Goal: Information Seeking & Learning: Learn about a topic

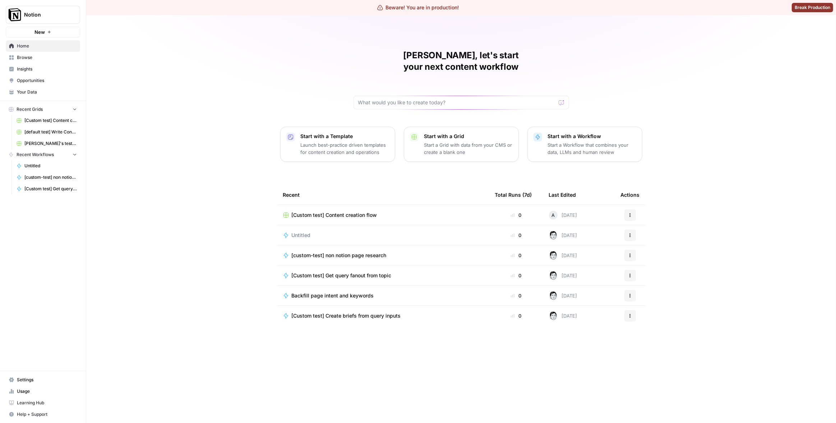
click at [40, 21] on button "Notion" at bounding box center [43, 15] width 74 height 18
click at [61, 36] on input "search" at bounding box center [69, 35] width 97 height 7
type input "guru"
click at [70, 62] on span "Guru" at bounding box center [69, 63] width 95 height 7
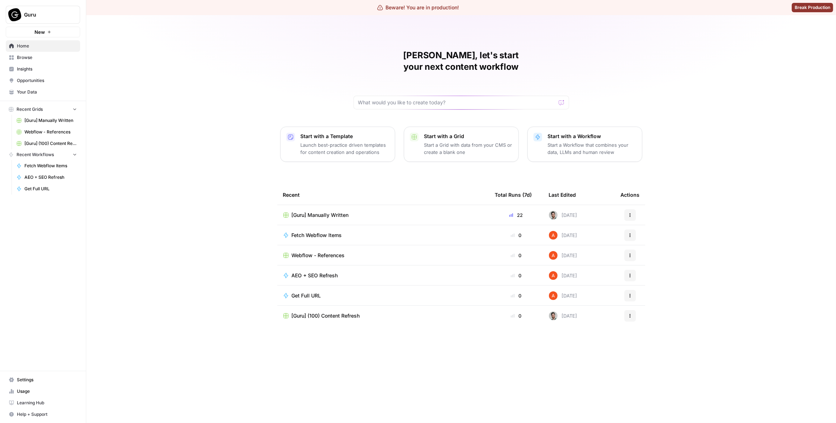
click at [206, 154] on div "Matias, let's start your next content workflow Start with a Template Launch bes…" at bounding box center [461, 218] width 750 height 407
click at [31, 73] on link "Insights" at bounding box center [43, 68] width 74 height 11
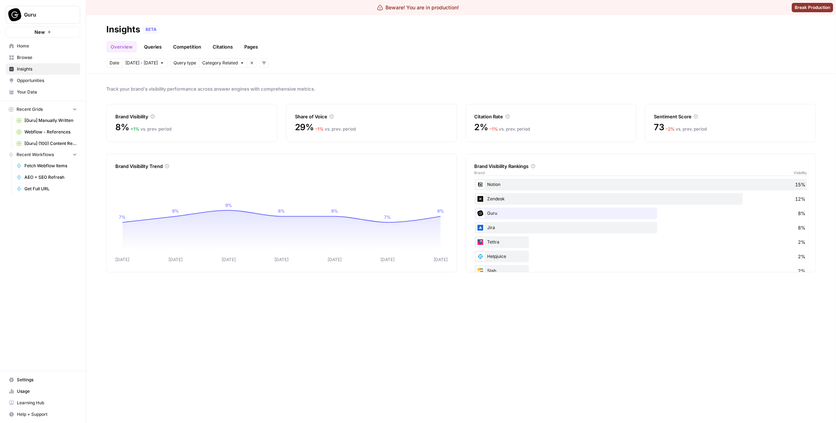
click at [253, 47] on link "Pages" at bounding box center [251, 46] width 22 height 11
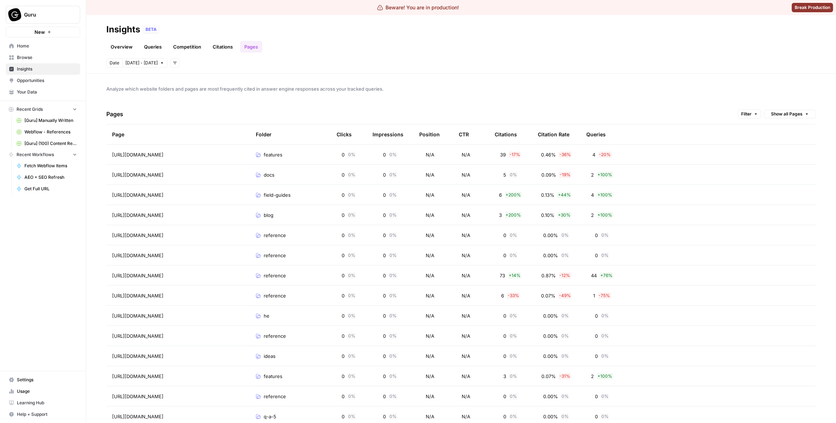
click at [452, 85] on span "Analyze which website folders and pages are most frequently cited in answer eng…" at bounding box center [461, 88] width 710 height 7
click at [38, 379] on span "Settings" at bounding box center [47, 379] width 60 height 6
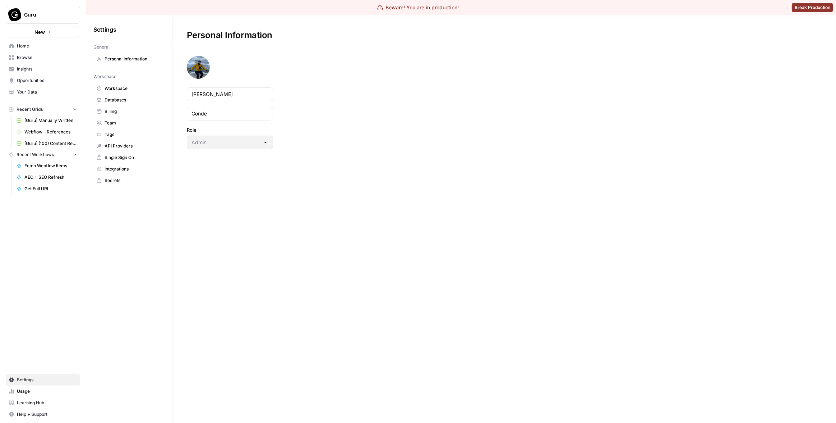
click at [135, 91] on span "Workspace" at bounding box center [133, 88] width 57 height 6
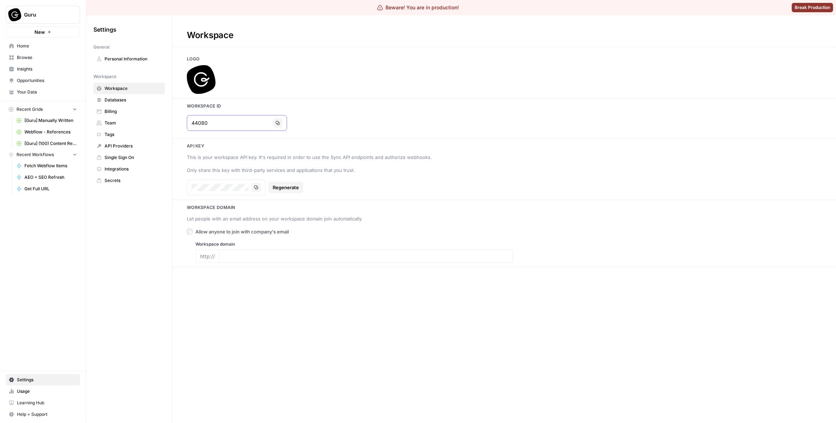
click at [273, 124] on button "Copy" at bounding box center [277, 122] width 9 height 9
type input "www.getguru.com"
click at [568, 50] on div "Workspace Logo Workspace Id 44080 Copy Api key This is your workspace API key. …" at bounding box center [504, 218] width 664 height 407
type input "www.getguru.com"
click at [51, 73] on link "Insights" at bounding box center [43, 68] width 74 height 11
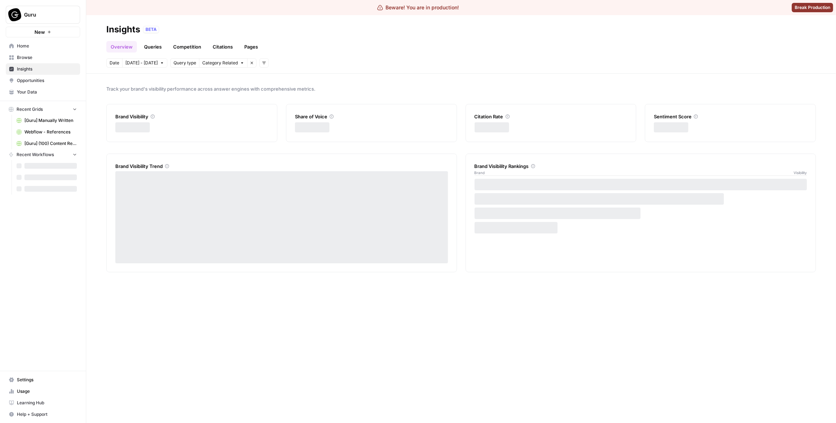
click at [241, 49] on link "Pages" at bounding box center [251, 46] width 22 height 11
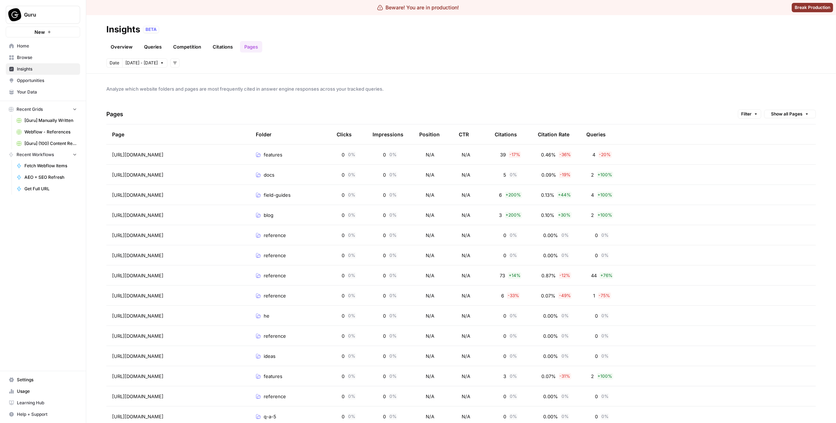
click at [755, 92] on span "Analyze which website folders and pages are most frequently cited in answer eng…" at bounding box center [461, 88] width 710 height 7
click at [511, 96] on div "Analyze which website folders and pages are most frequently cited in answer eng…" at bounding box center [461, 248] width 750 height 349
click at [143, 53] on header "Insights BETA Overview Queries Competition Citations Pages Date Sep 26 - Oct 2 …" at bounding box center [461, 44] width 750 height 59
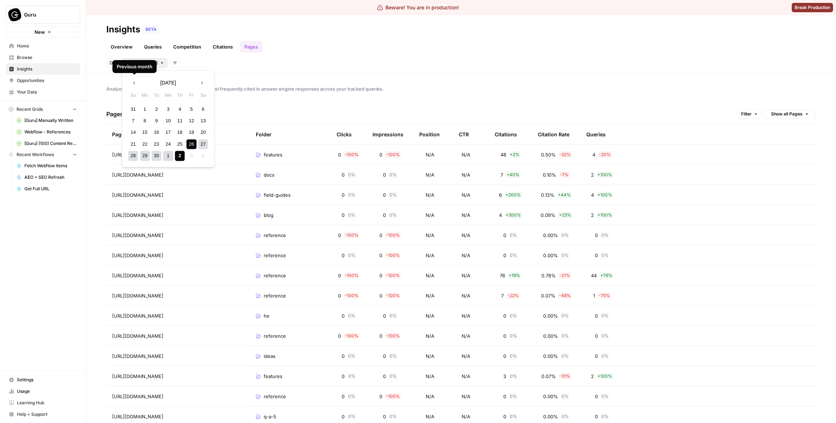
click at [142, 61] on body "Beware! You are in production! Break Production Guru New Home Browse Insights O…" at bounding box center [418, 211] width 836 height 423
click at [177, 146] on div "25" at bounding box center [180, 144] width 10 height 10
click at [200, 144] on div "27" at bounding box center [203, 144] width 10 height 10
click at [439, 78] on div "Analyze which website folders and pages are most frequently cited in answer eng…" at bounding box center [461, 248] width 750 height 349
click at [140, 60] on span "Sep 25 - Sep 27" at bounding box center [141, 63] width 32 height 6
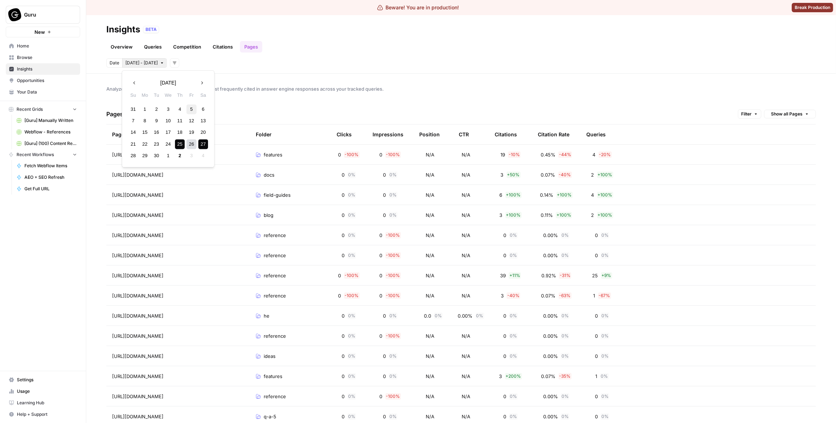
click at [189, 113] on div "5" at bounding box center [191, 109] width 10 height 10
click at [177, 142] on div "25" at bounding box center [180, 144] width 10 height 10
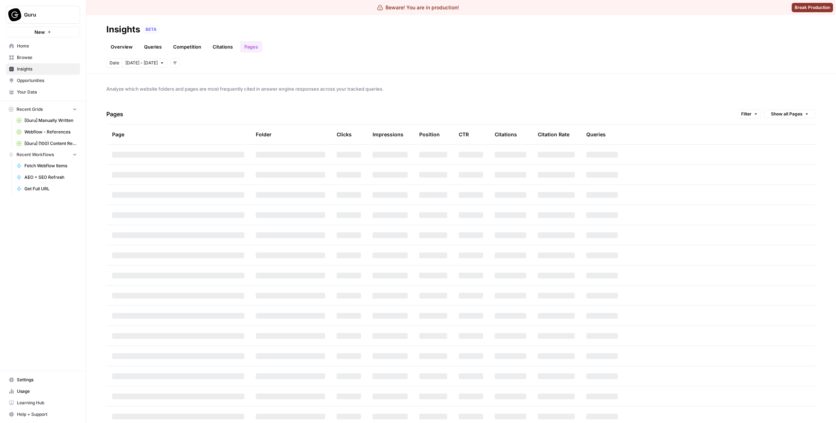
click at [466, 86] on span "Analyze which website folders and pages are most frequently cited in answer eng…" at bounding box center [461, 88] width 710 height 7
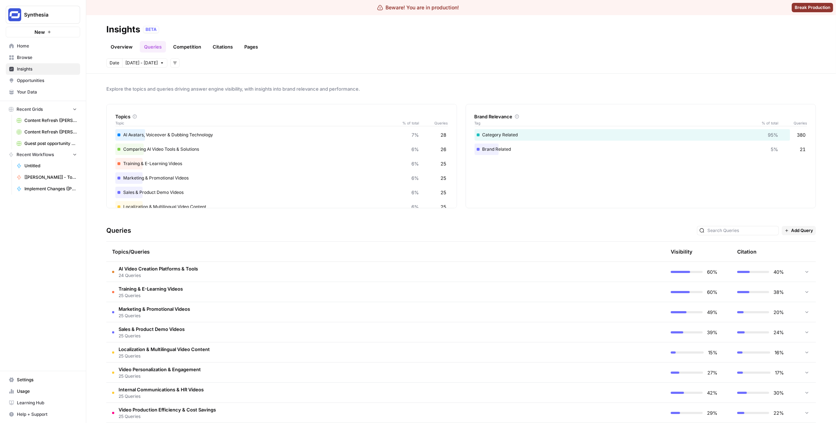
click at [570, 27] on div "BETA" at bounding box center [479, 29] width 673 height 7
